Goal: Communication & Community: Ask a question

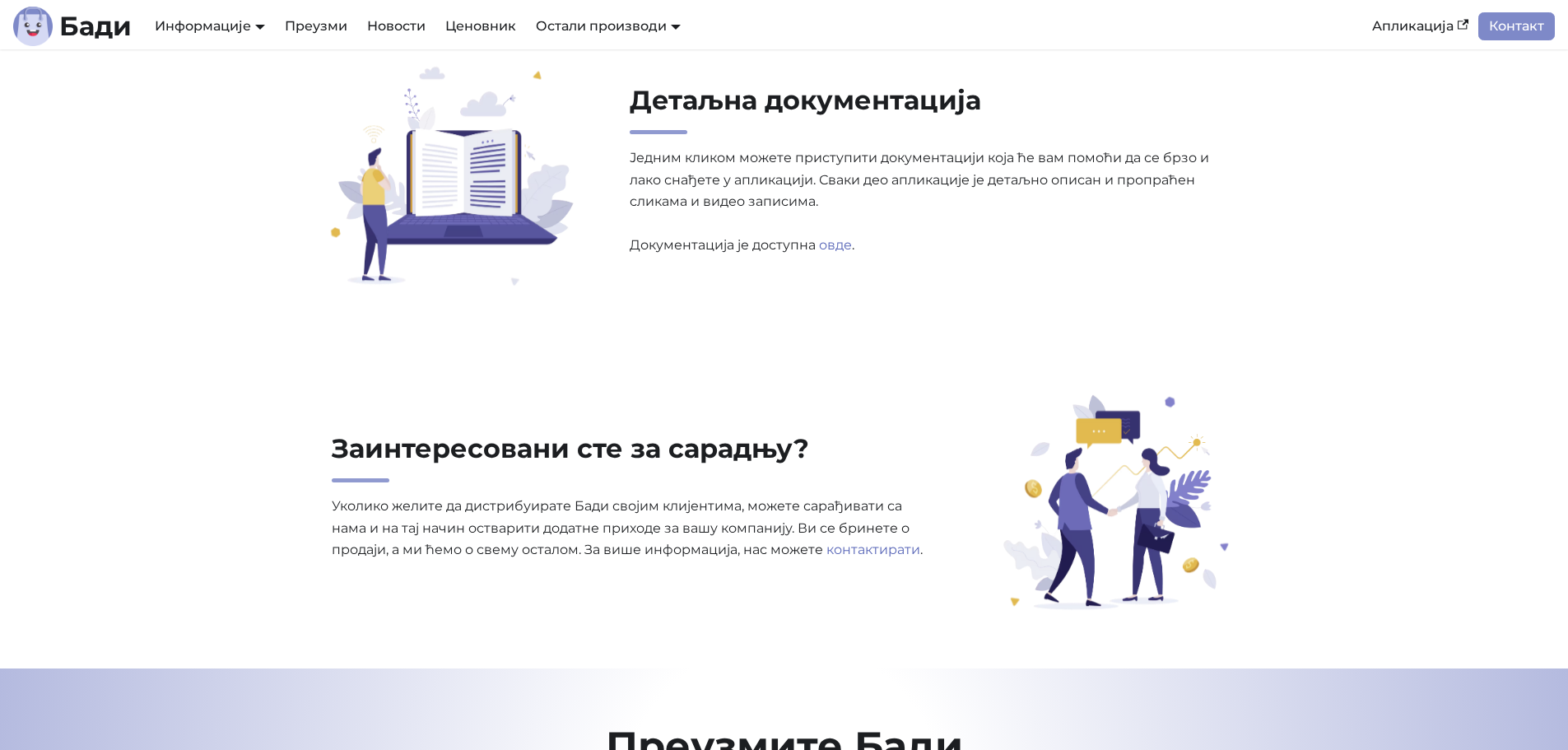
scroll to position [5186, 0]
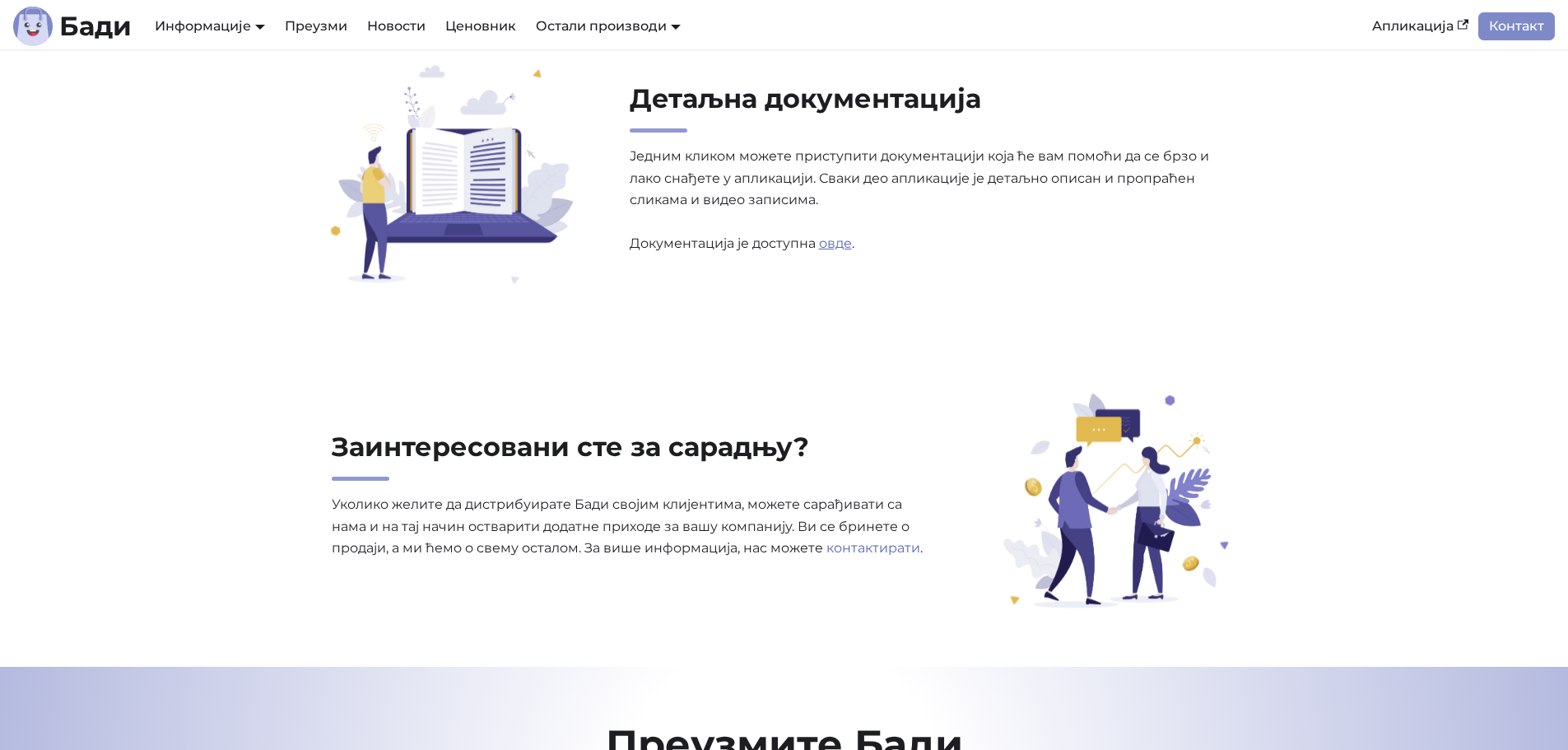
click at [835, 242] on link "овде" at bounding box center [835, 244] width 33 height 16
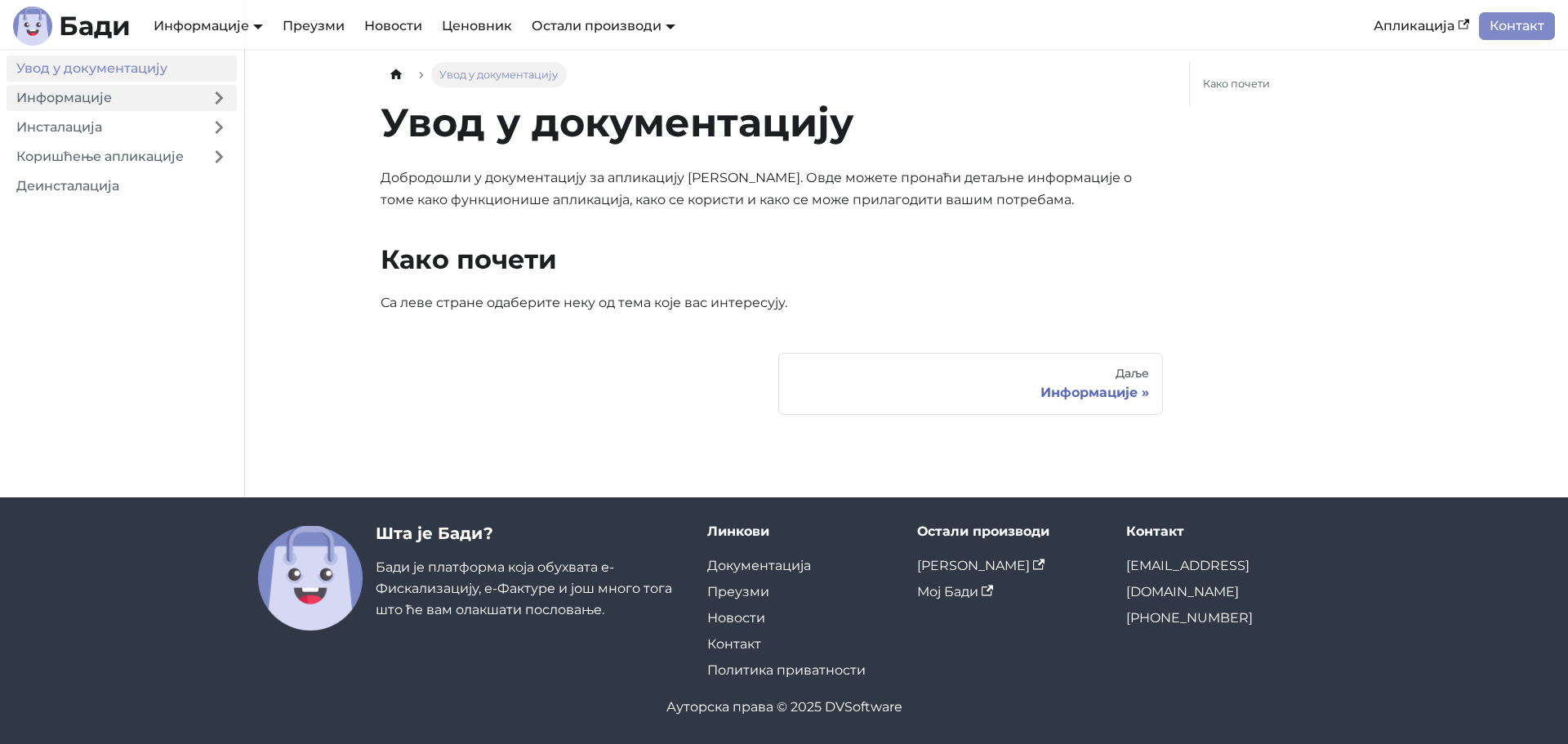
click at [120, 102] on link "Информације" at bounding box center [103, 97] width 194 height 26
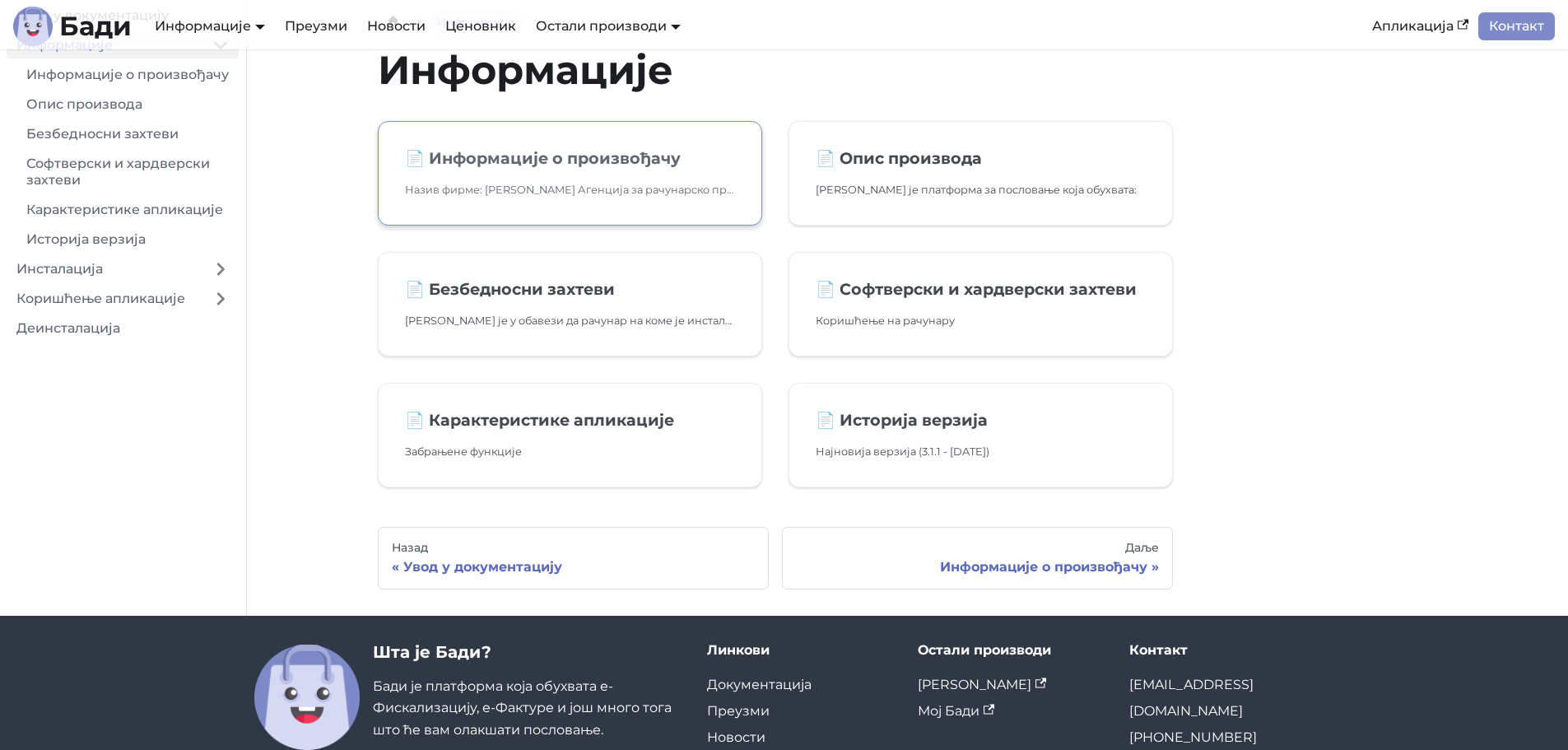
scroll to position [82, 0]
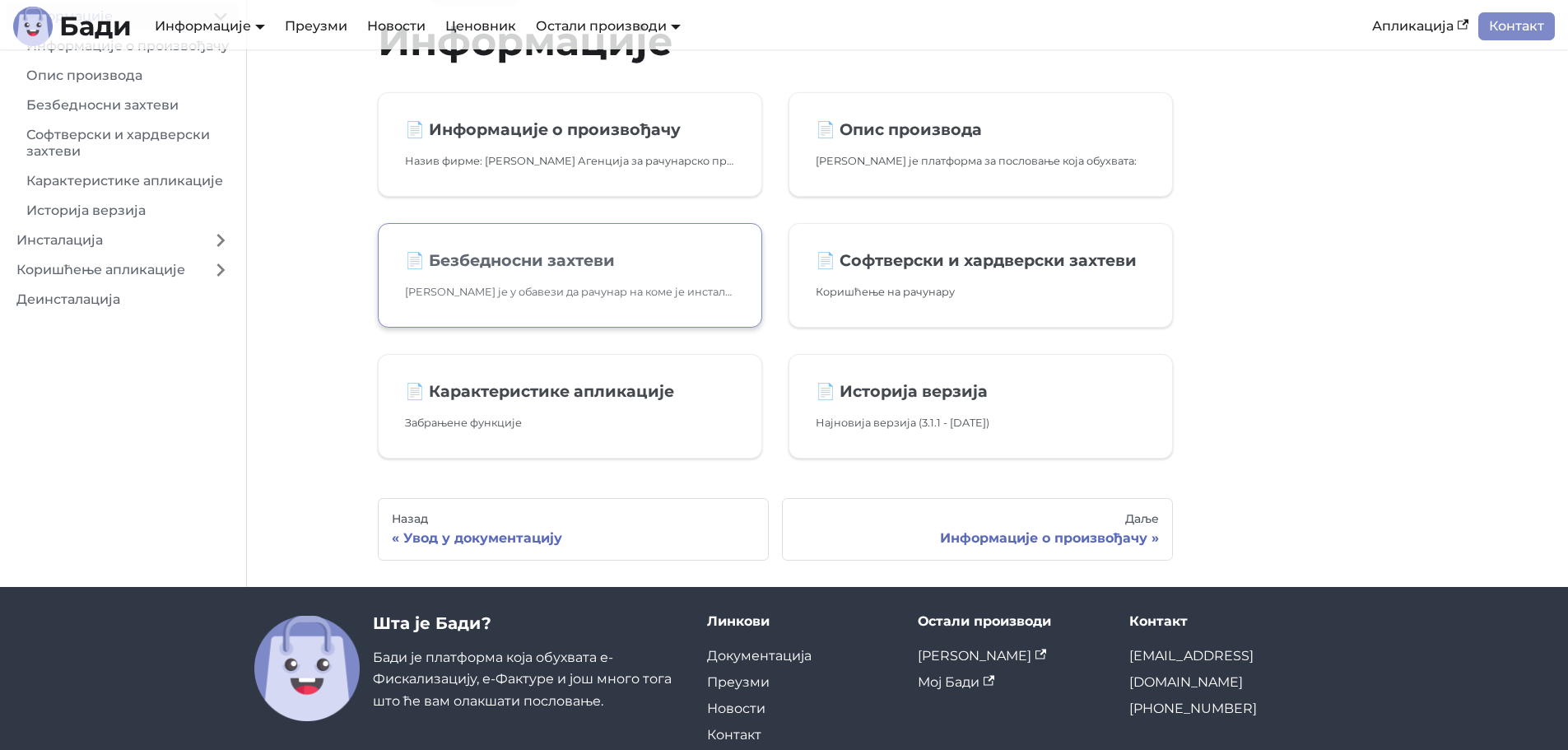
click at [588, 293] on p "[PERSON_NAME] је у обавези да рачунар на коме је инсталиран [PERSON_NAME], редо…" at bounding box center [571, 291] width 330 height 17
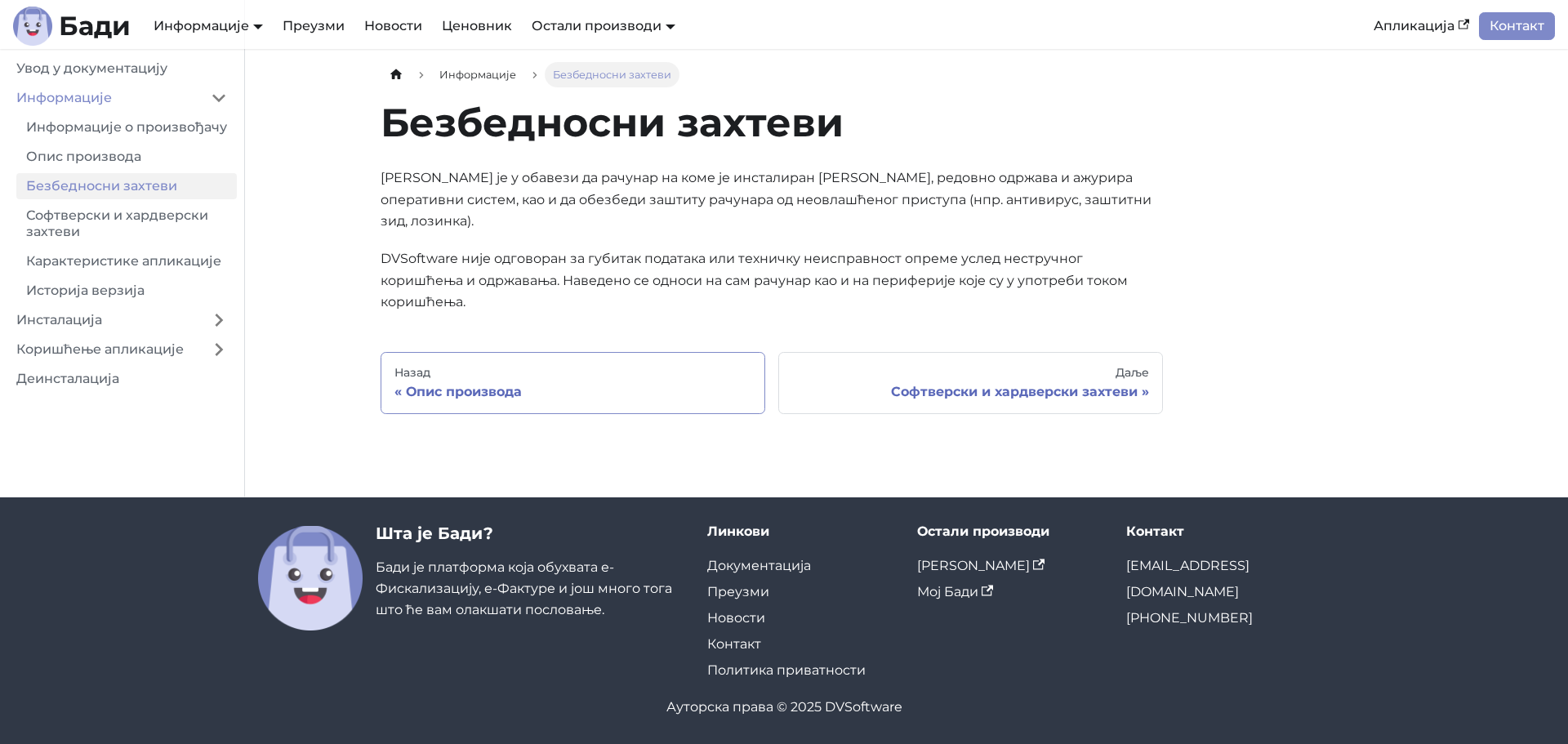
click at [432, 384] on div "Опис производа" at bounding box center [572, 391] width 357 height 16
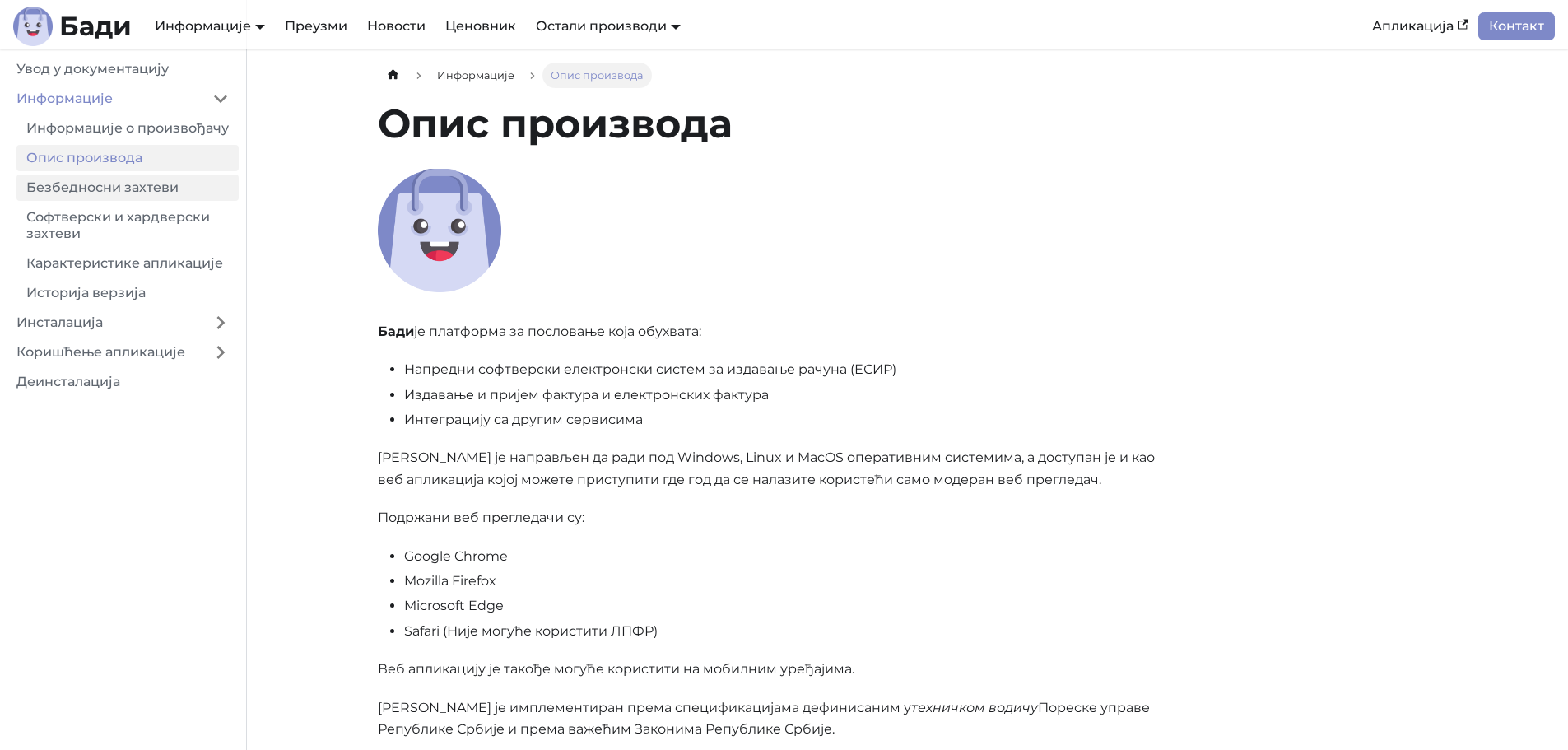
click at [120, 201] on link "Безбедносни захтеви" at bounding box center [127, 187] width 222 height 26
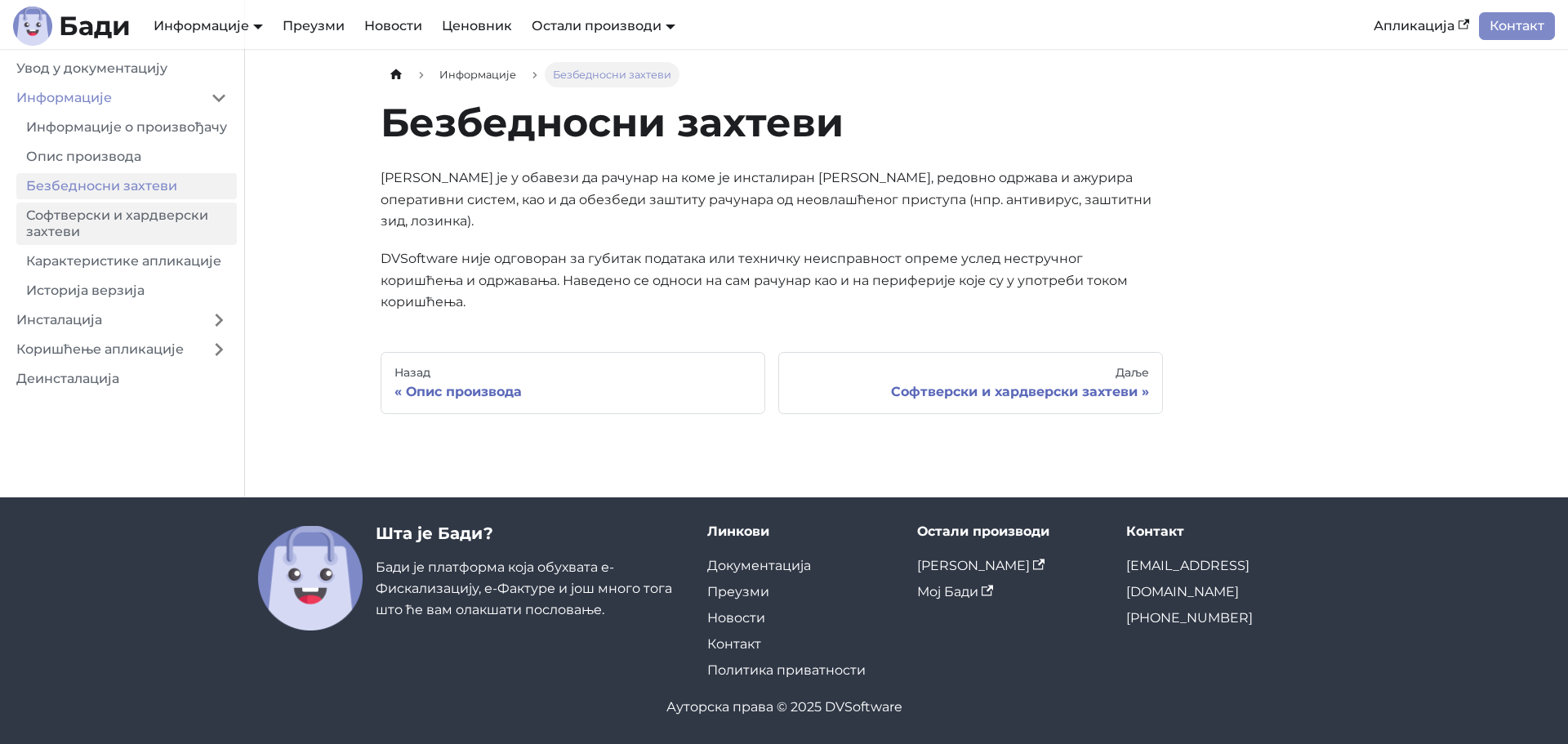
click at [120, 237] on link "Софтверски и хардверски захтеви" at bounding box center [126, 224] width 221 height 43
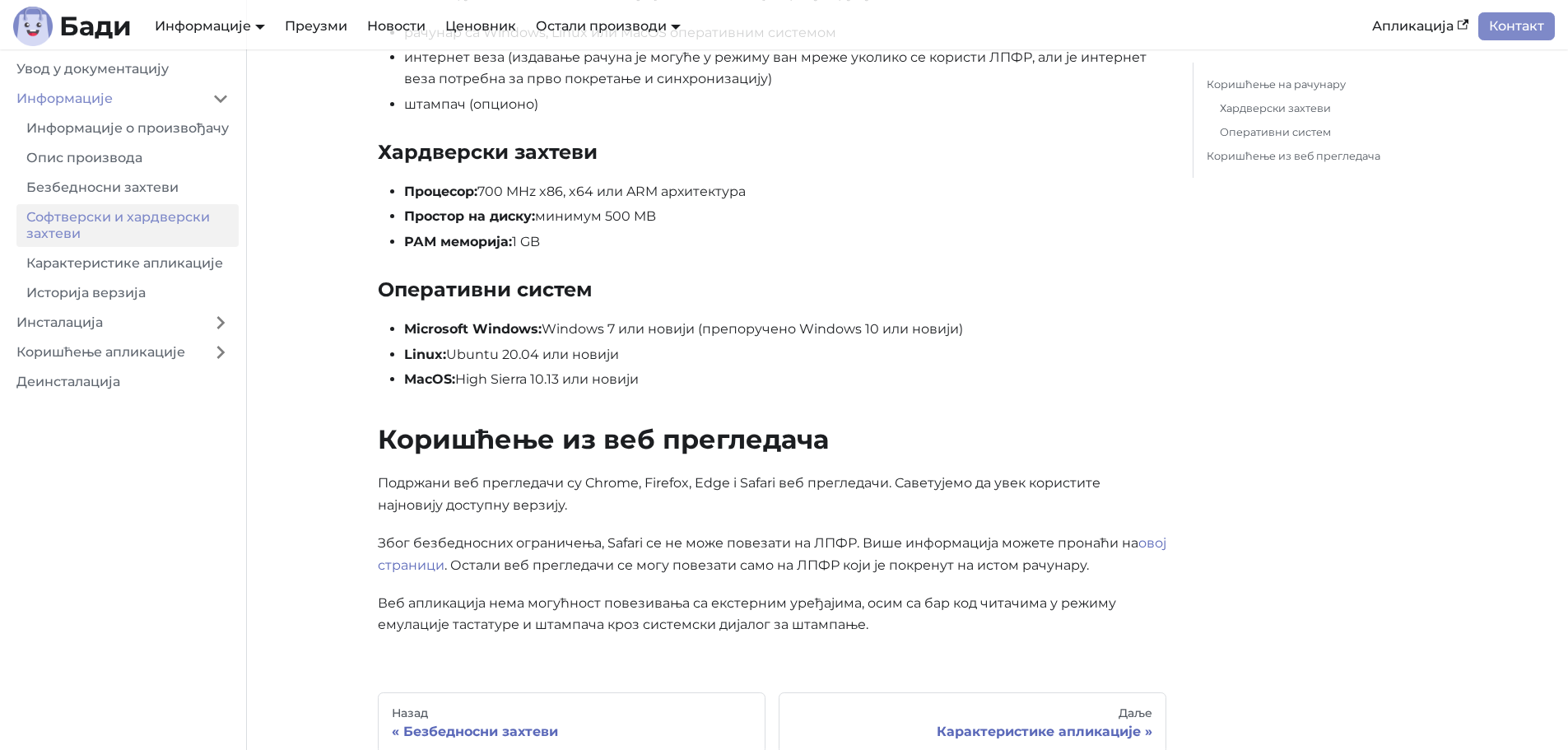
scroll to position [329, 0]
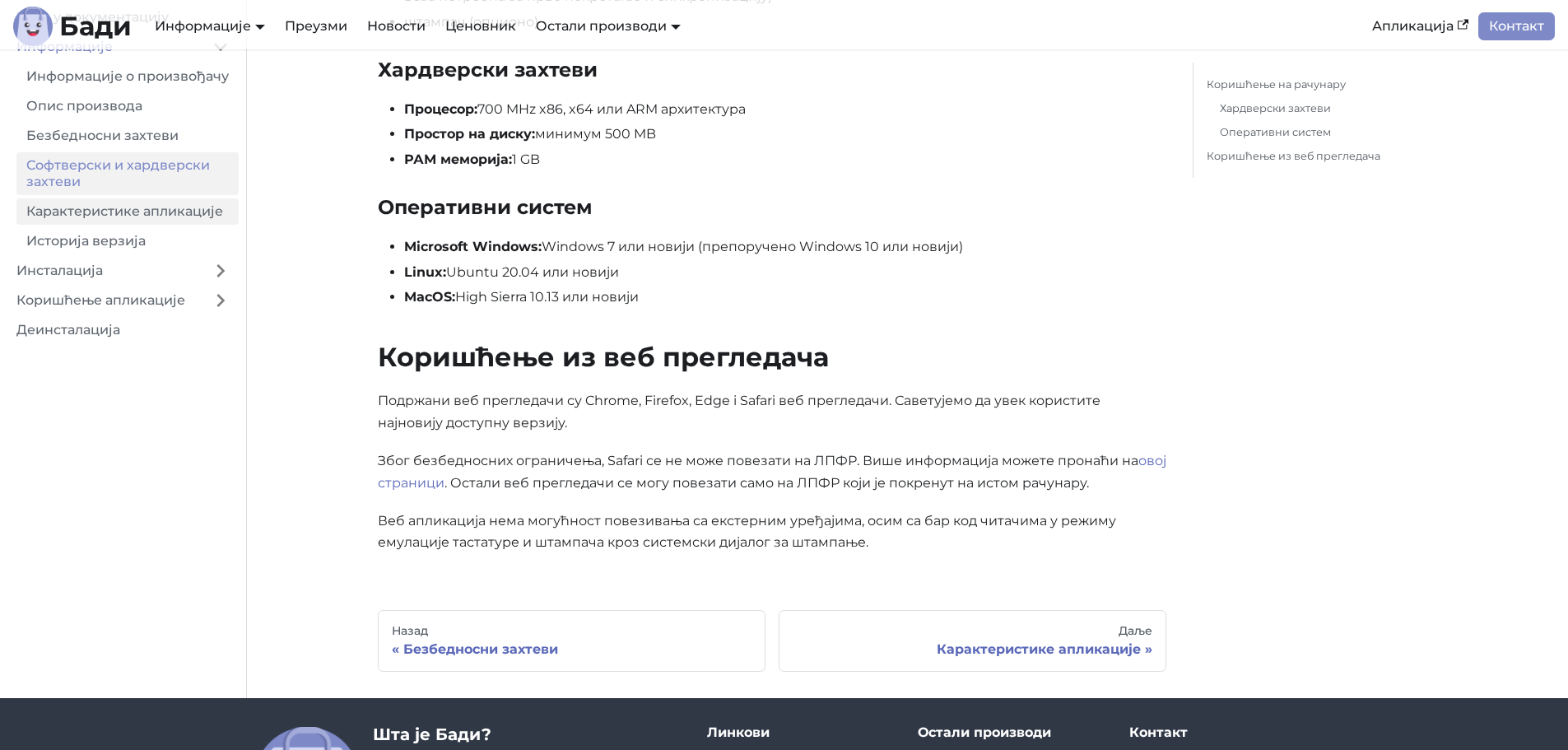
click at [121, 225] on link "Карактеристике апликације" at bounding box center [127, 211] width 222 height 26
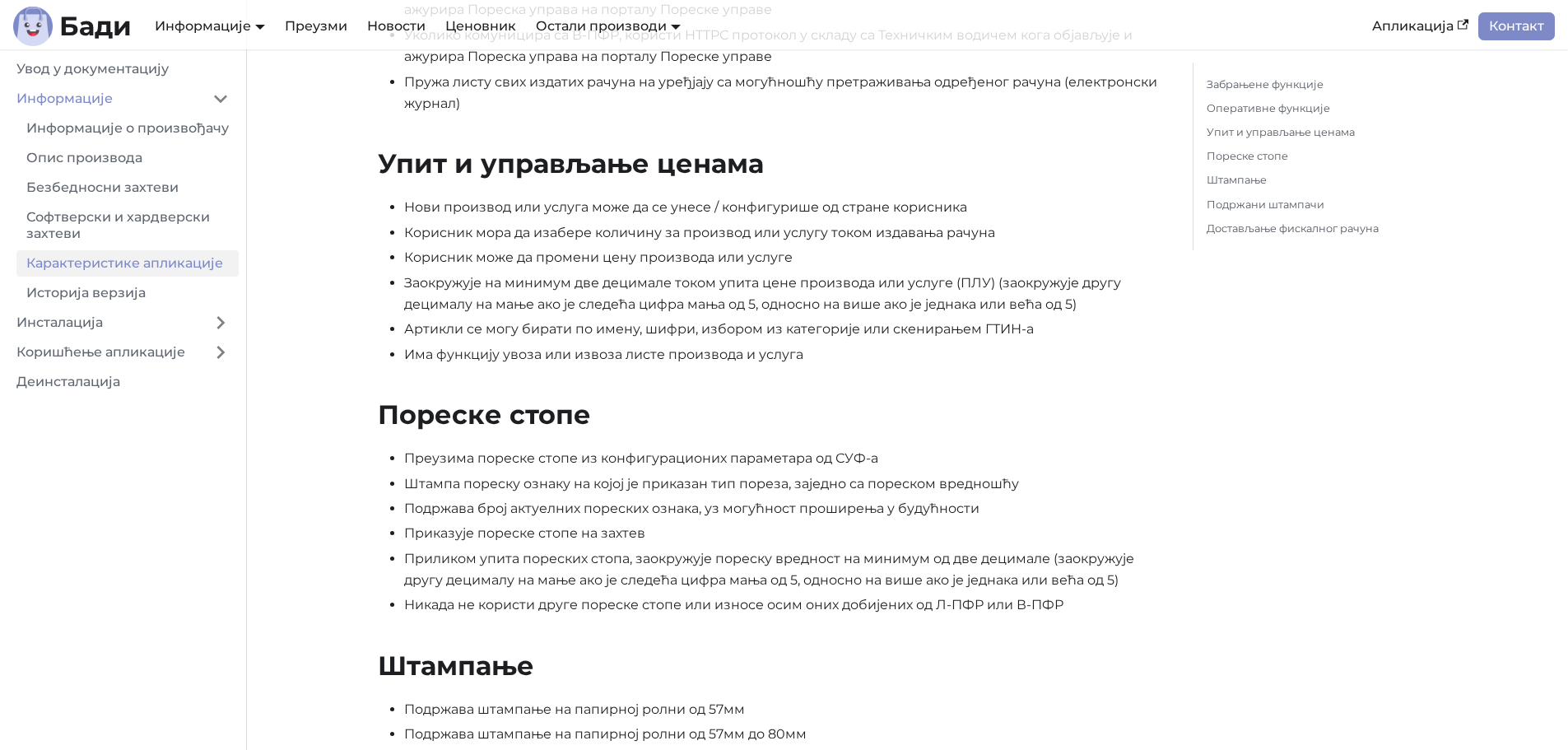
scroll to position [1070, 0]
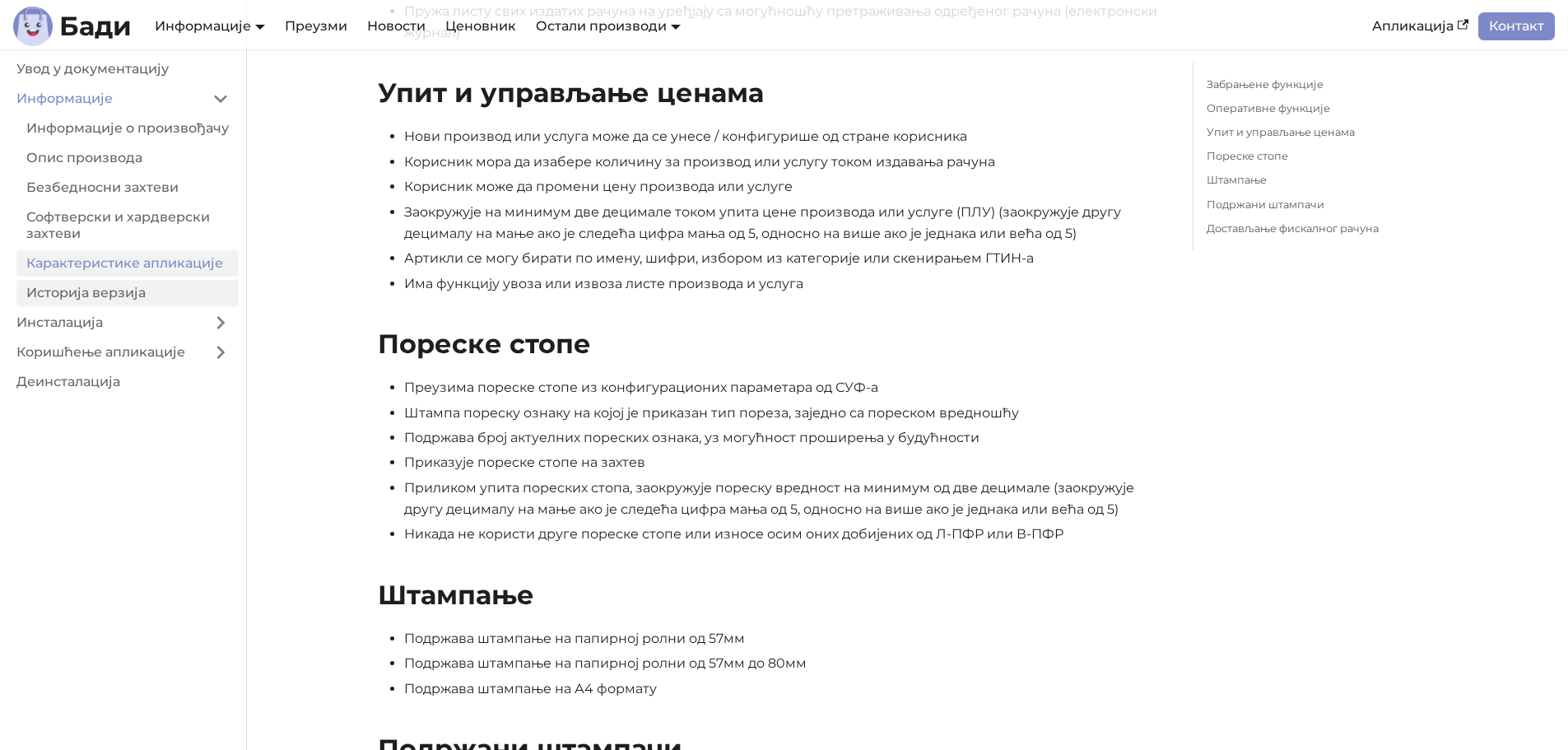
click at [88, 306] on link "Историја верзија" at bounding box center [127, 292] width 222 height 26
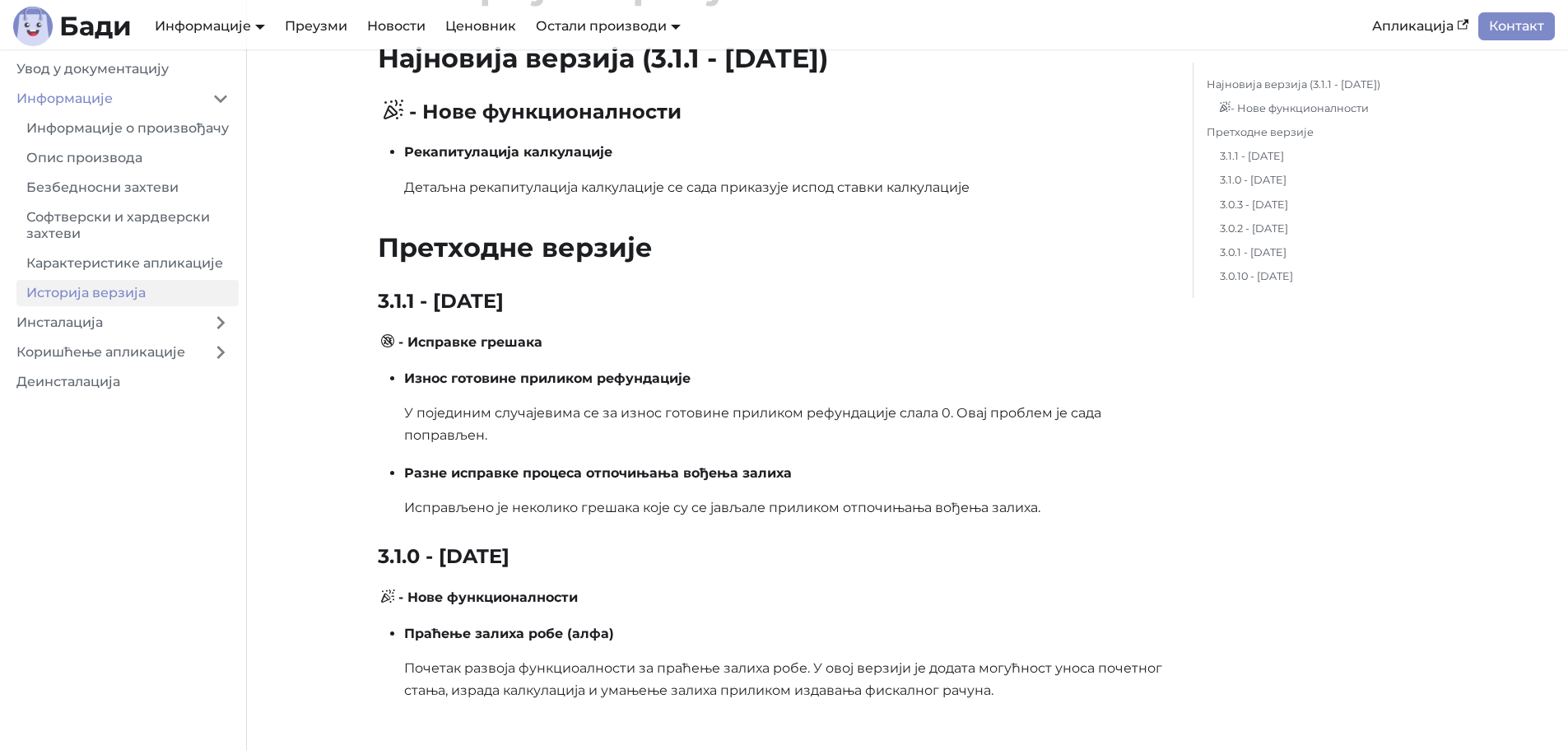
scroll to position [164, 0]
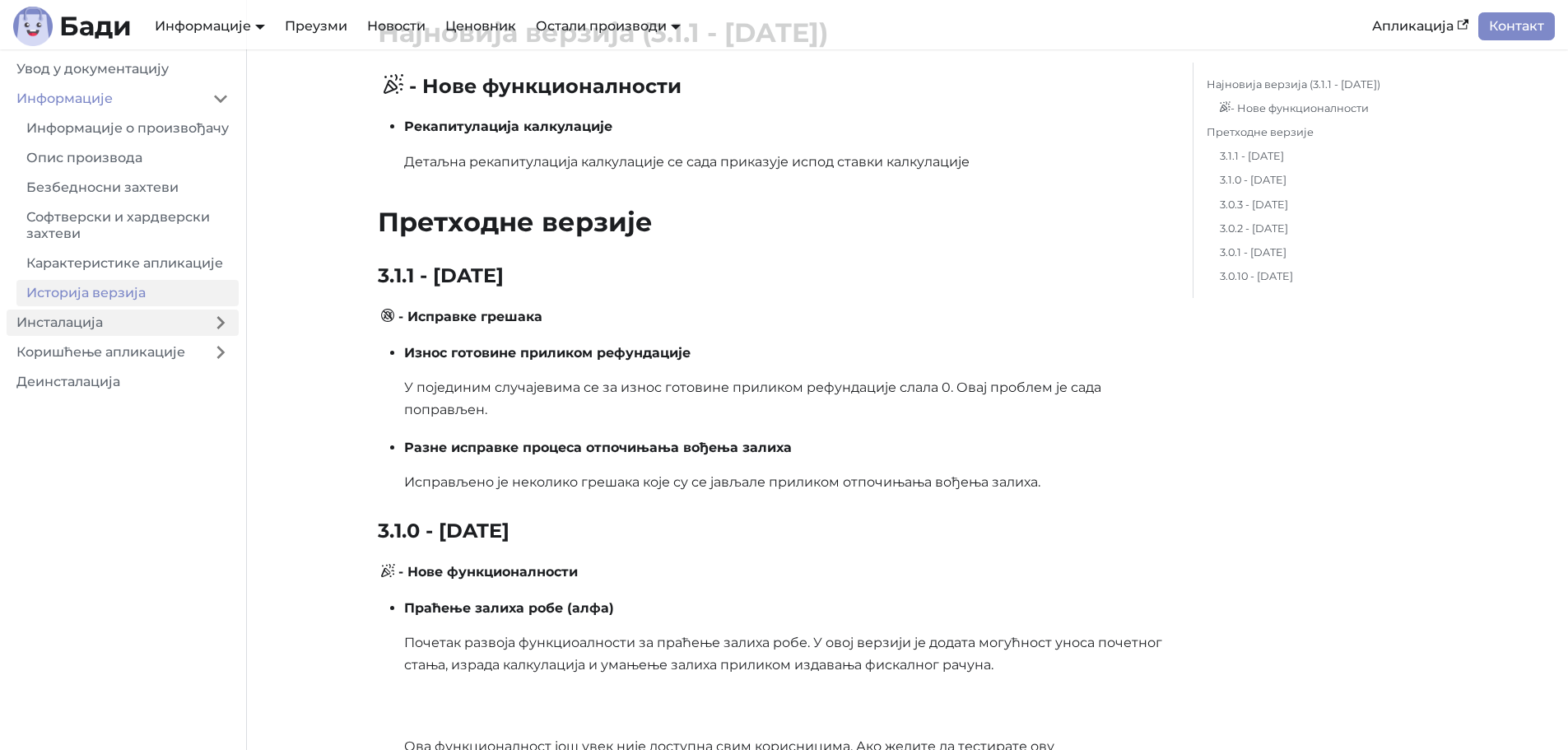
click at [96, 336] on link "Инсталација" at bounding box center [104, 322] width 196 height 26
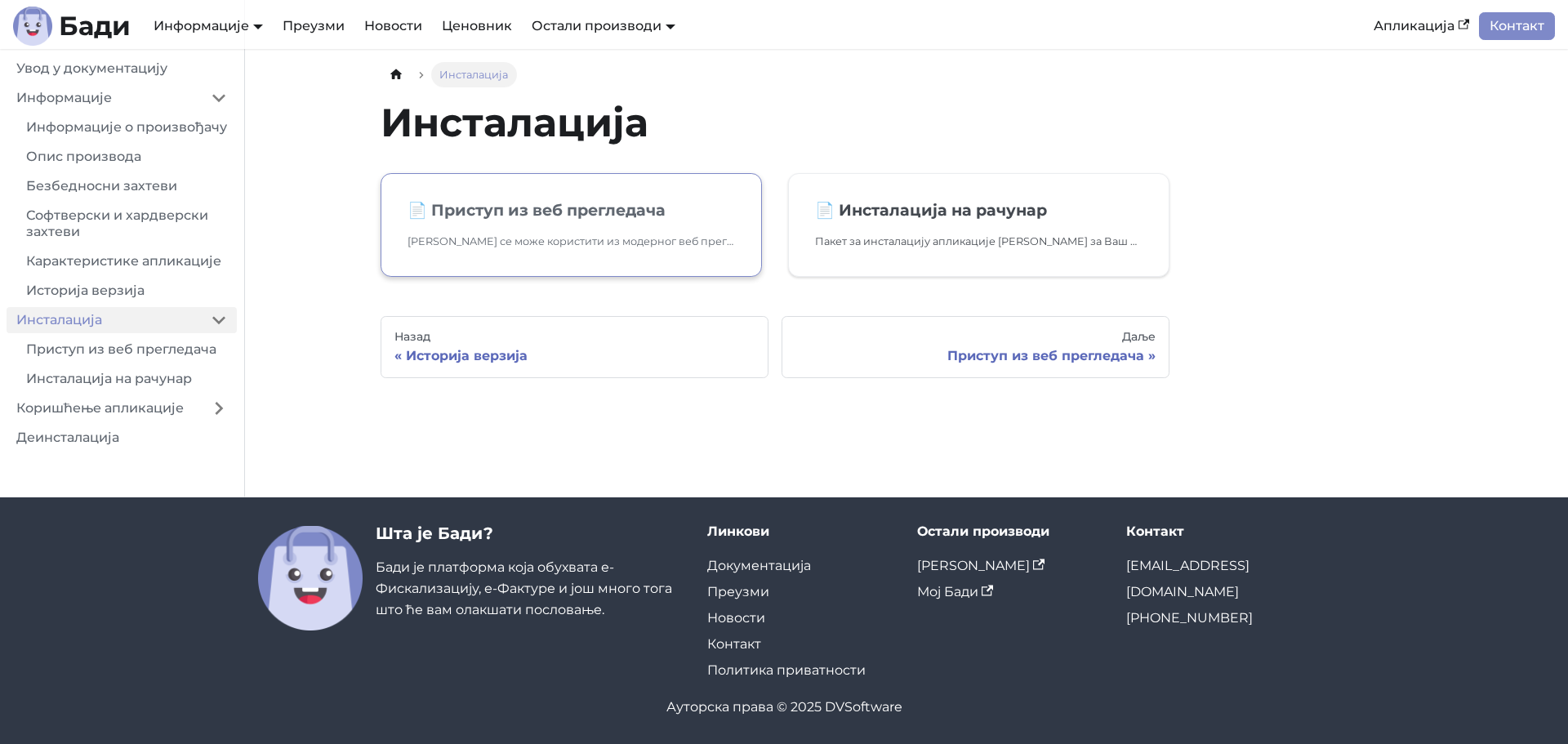
click at [582, 219] on h2 "📄️ Приступ из веб прегледача" at bounding box center [571, 210] width 328 height 19
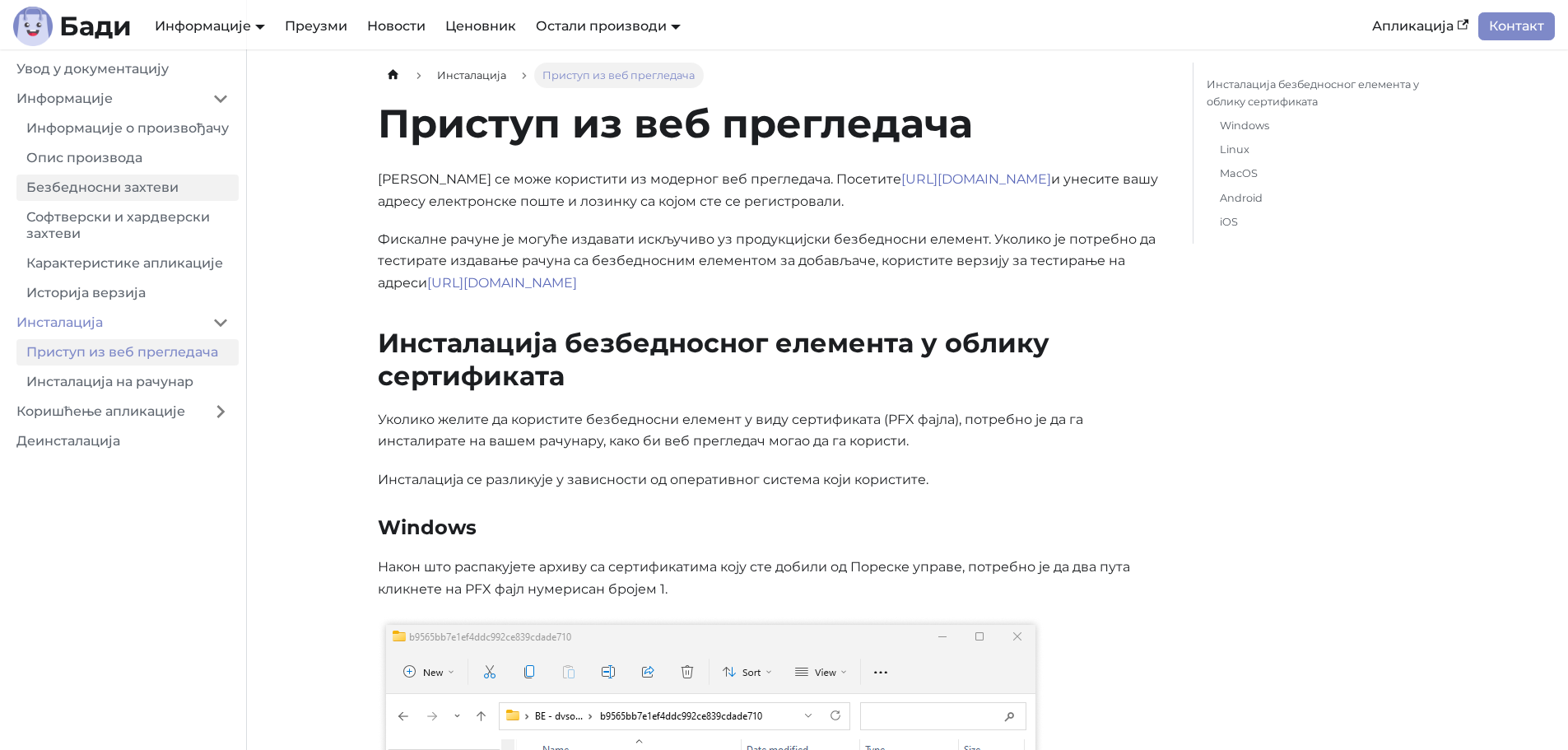
click at [129, 201] on link "Безбедносни захтеви" at bounding box center [127, 187] width 222 height 26
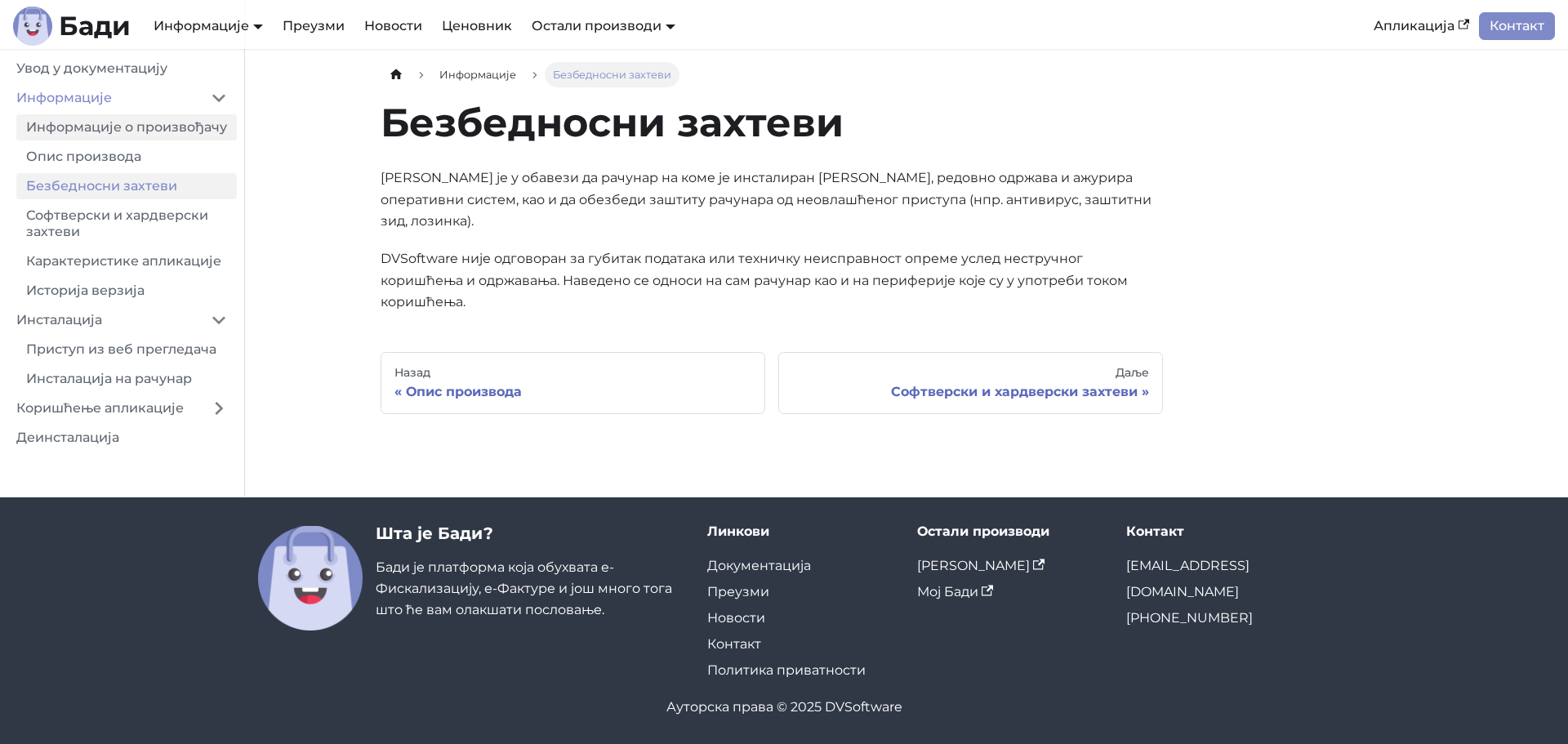
click at [114, 136] on link "Информације о произвођачу" at bounding box center [126, 127] width 221 height 26
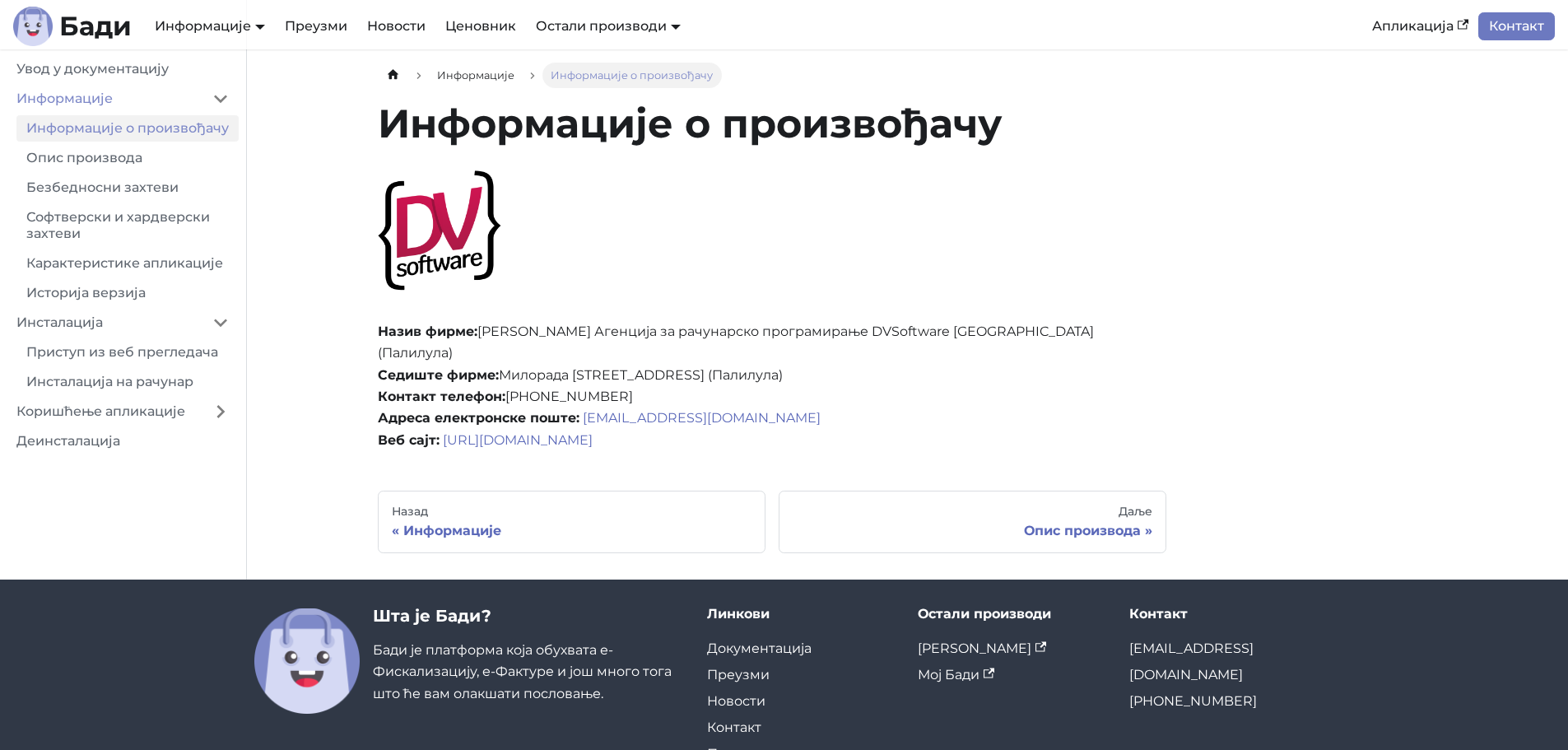
click at [1519, 27] on link "Контакт" at bounding box center [1517, 26] width 77 height 28
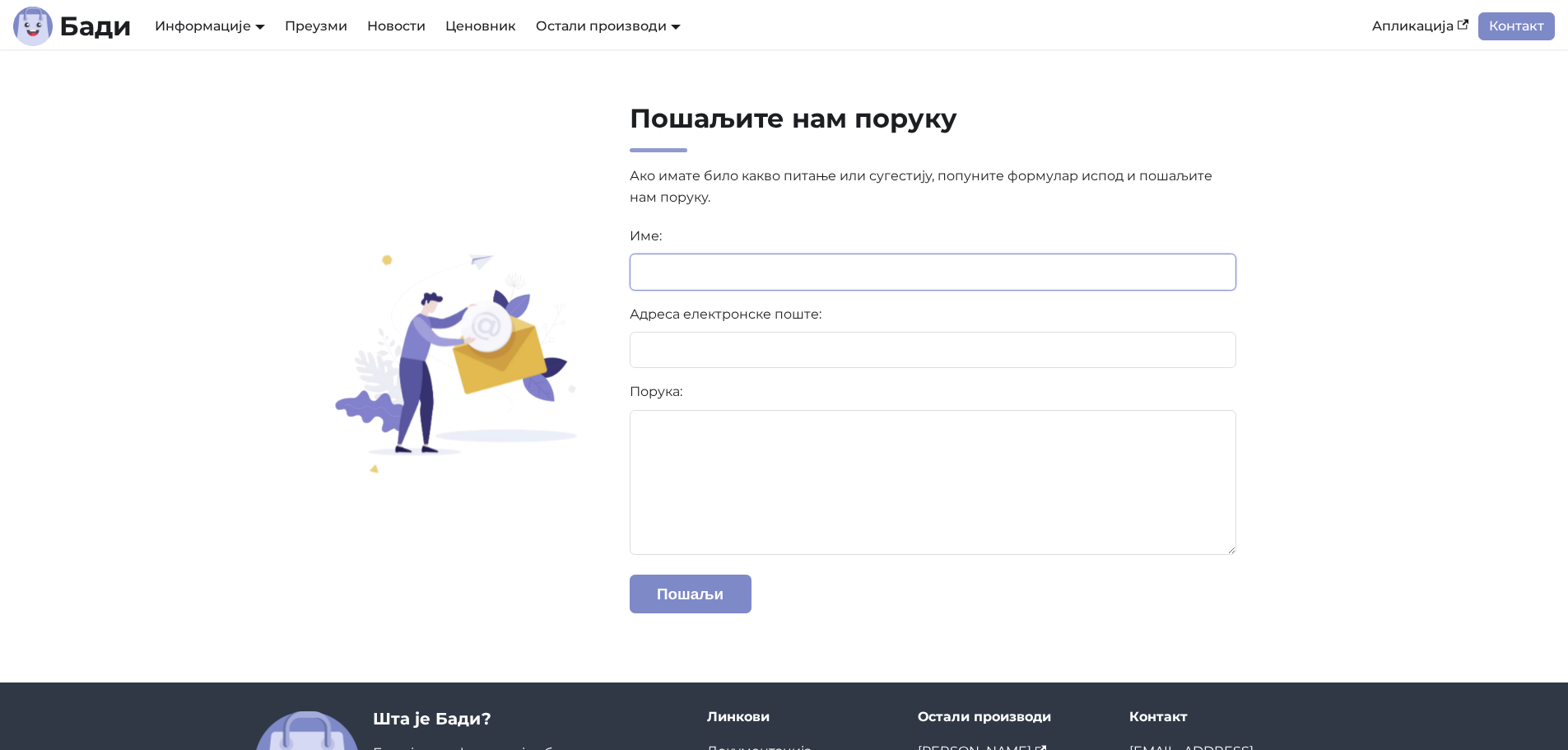
click at [680, 286] on input at bounding box center [933, 271] width 607 height 37
click at [691, 265] on input at bounding box center [933, 271] width 607 height 37
type input "**********"
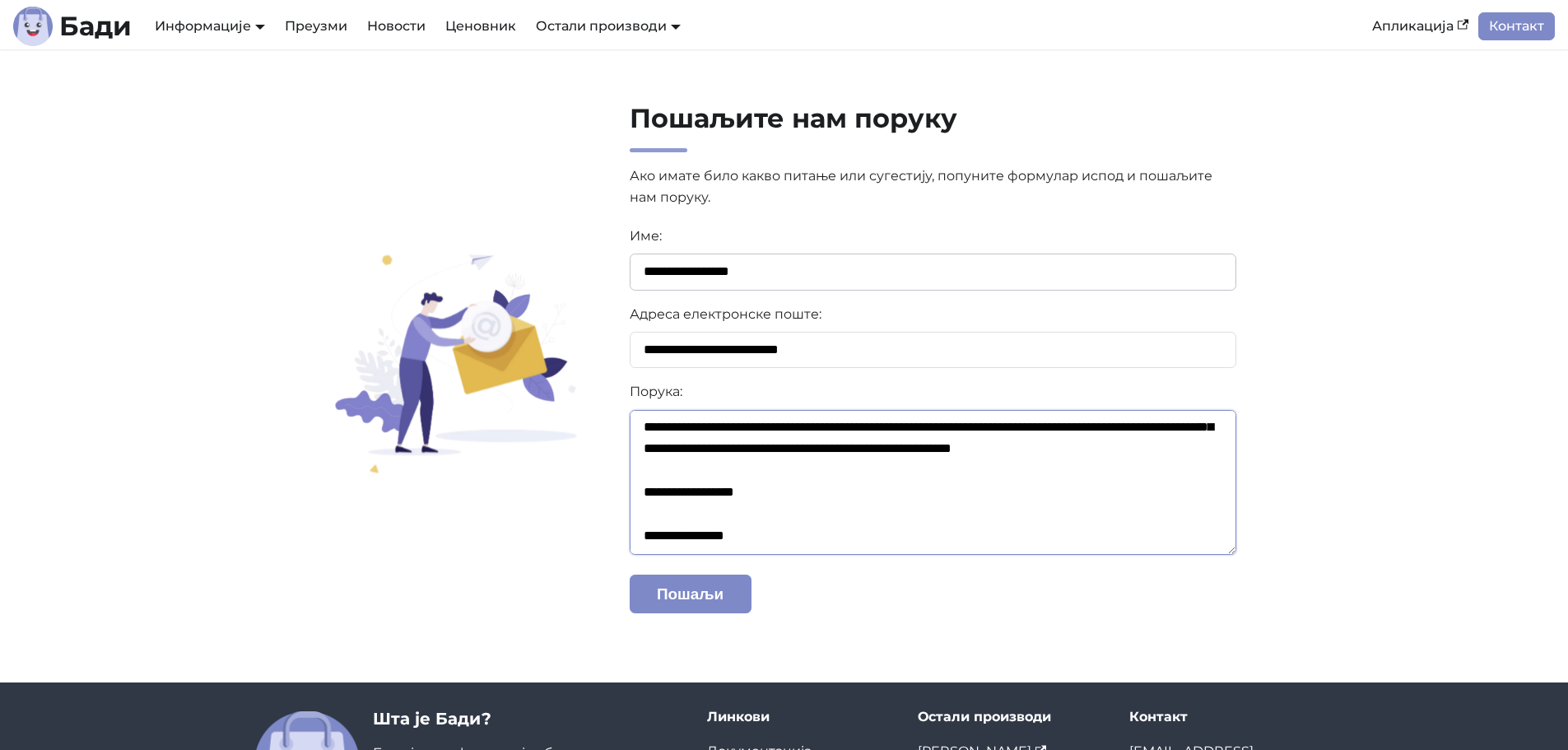
scroll to position [99, 0]
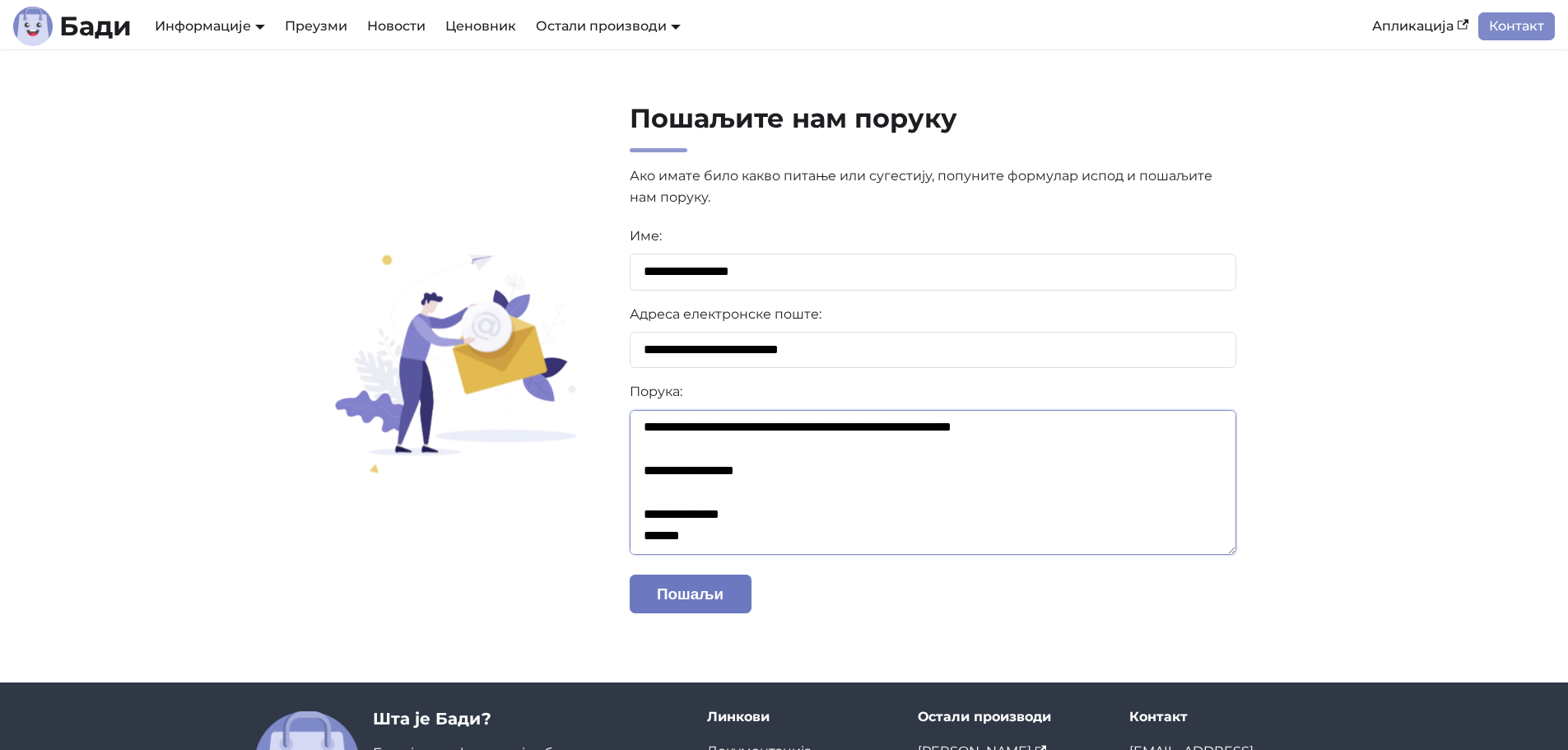
type textarea "**********"
click at [711, 589] on button "Пошаљи" at bounding box center [690, 593] width 121 height 38
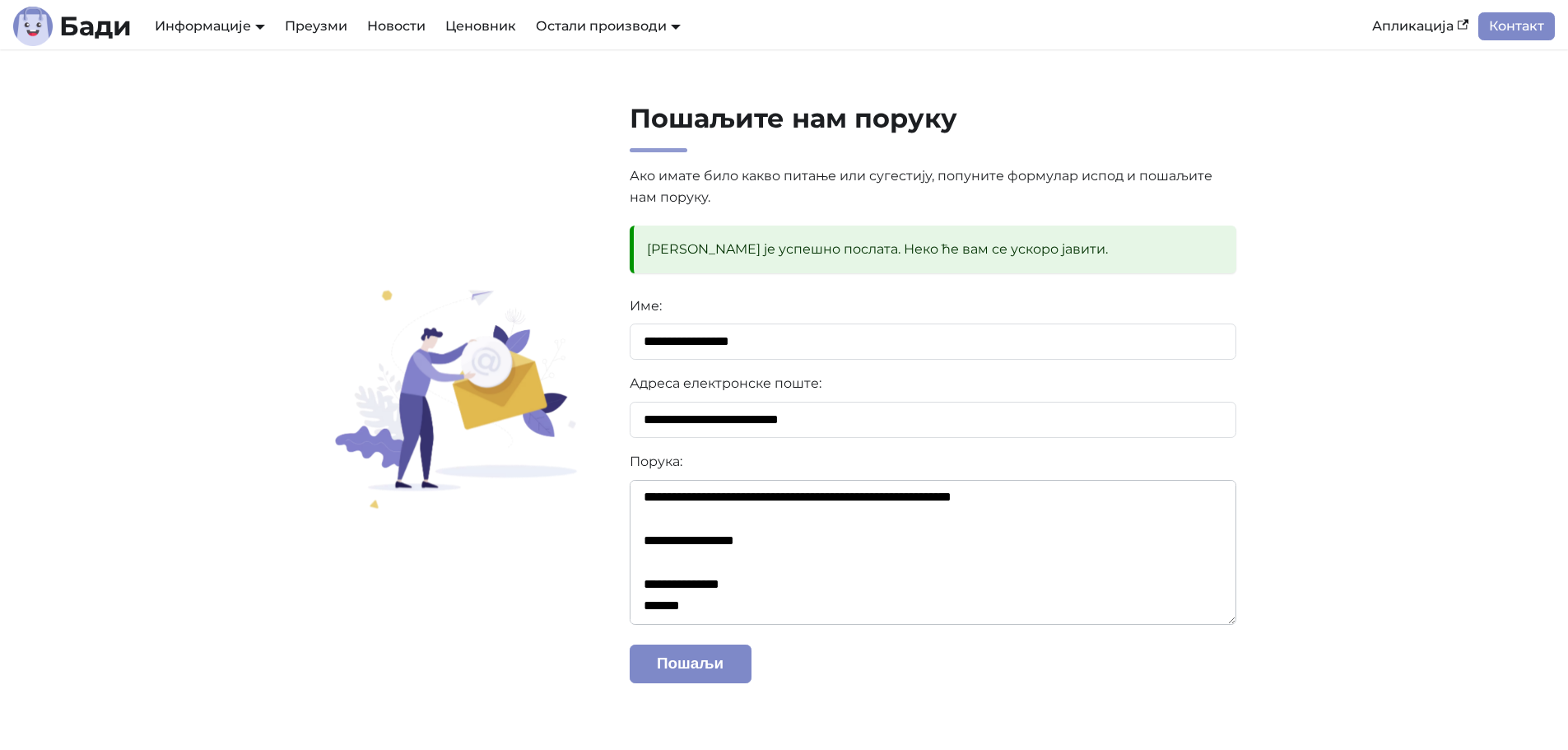
scroll to position [0, 0]
